Goal: Obtain resource: Obtain resource

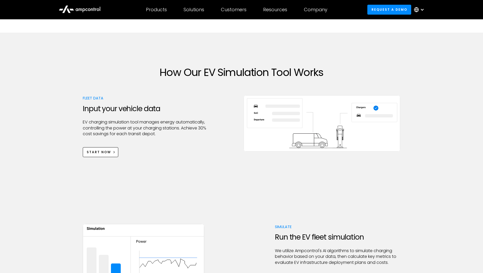
scroll to position [156, 0]
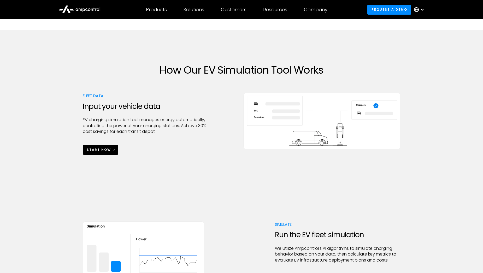
click at [96, 150] on div "Start Now" at bounding box center [99, 149] width 24 height 5
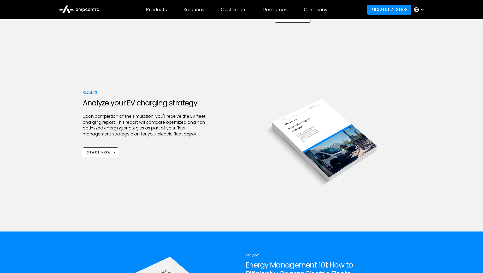
scroll to position [417, 0]
